Goal: Navigation & Orientation: Find specific page/section

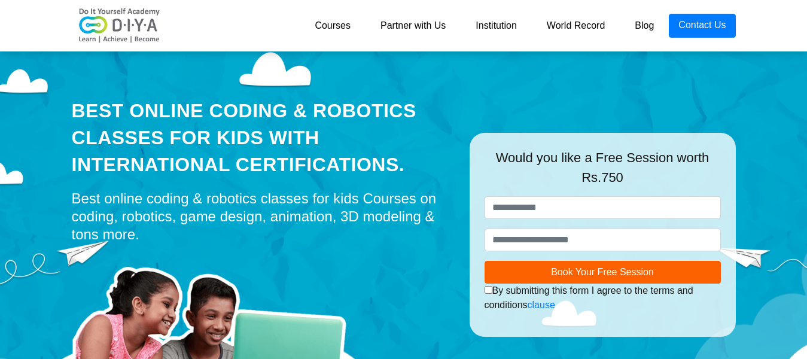
click at [688, 118] on div "Best Online Coding & Robotics Classes for kids with International Certification…" at bounding box center [404, 211] width 682 height 329
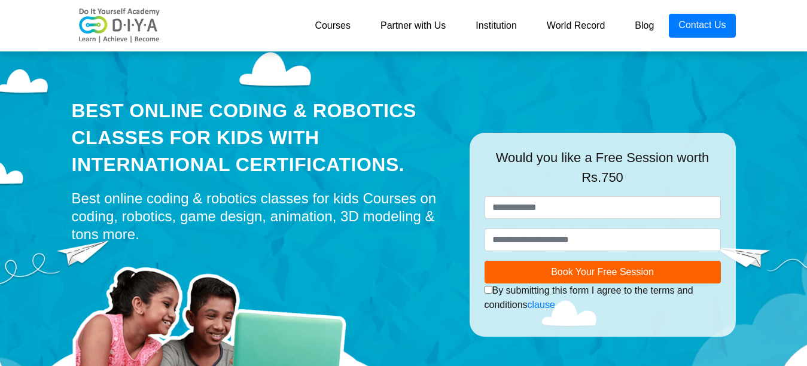
click at [759, 20] on nav "Courses Partner with Us Institution World Record Blog Contact Us" at bounding box center [403, 25] width 807 height 51
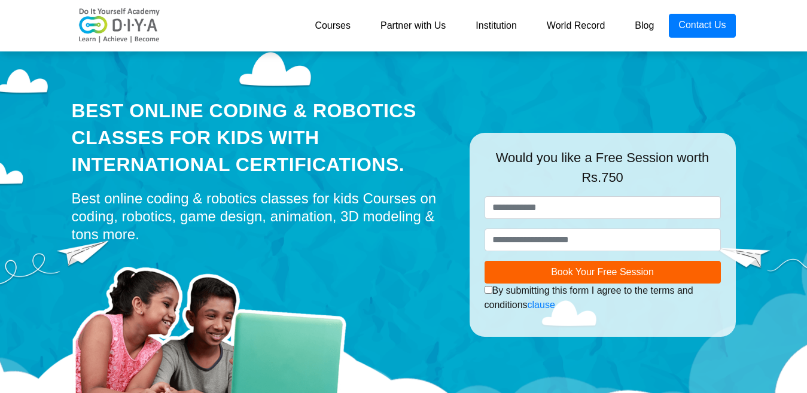
click at [337, 28] on link "Courses" at bounding box center [333, 26] width 66 height 24
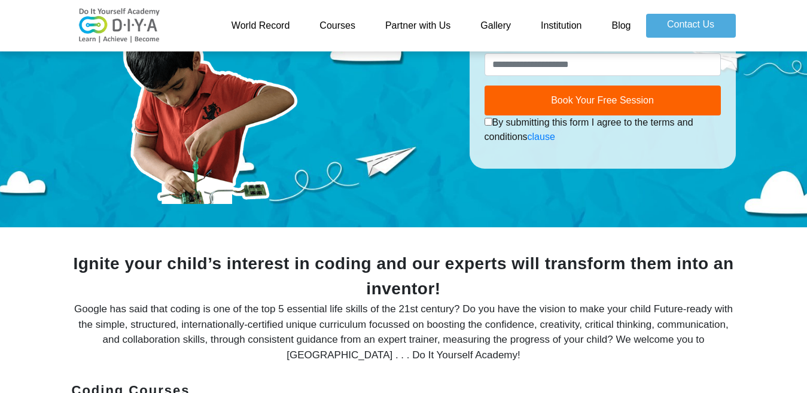
scroll to position [76, 0]
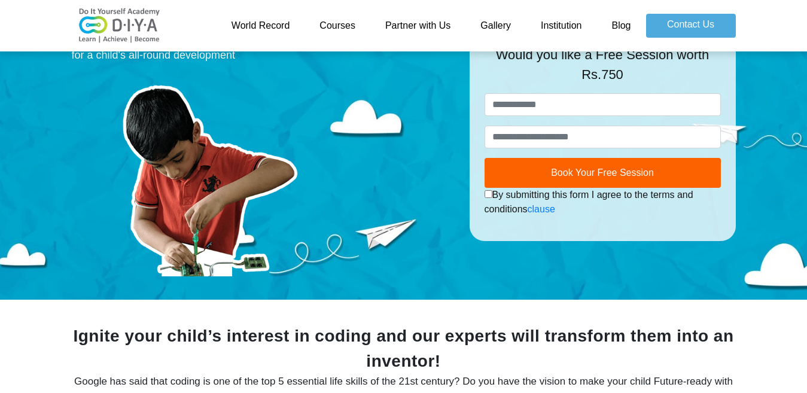
click at [262, 17] on link "World Record" at bounding box center [261, 26] width 89 height 24
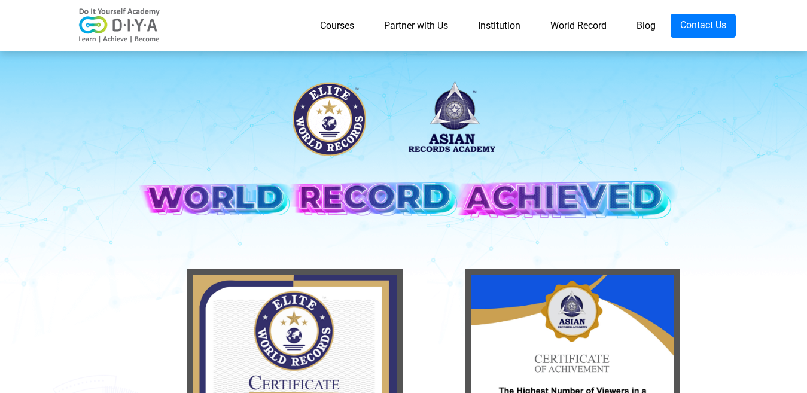
click at [414, 25] on link "Partner with Us" at bounding box center [416, 26] width 94 height 24
